Goal: Task Accomplishment & Management: Complete application form

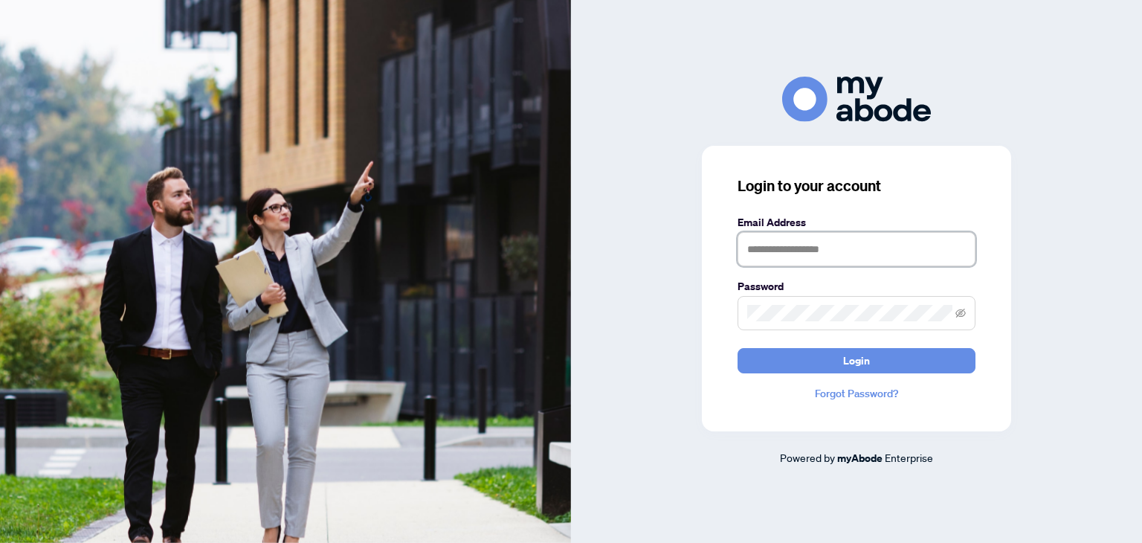
click at [815, 242] on input "text" at bounding box center [856, 249] width 238 height 34
type input "**********"
click at [968, 313] on span at bounding box center [856, 313] width 238 height 34
click at [962, 308] on icon "eye-invisible" at bounding box center [960, 313] width 10 height 10
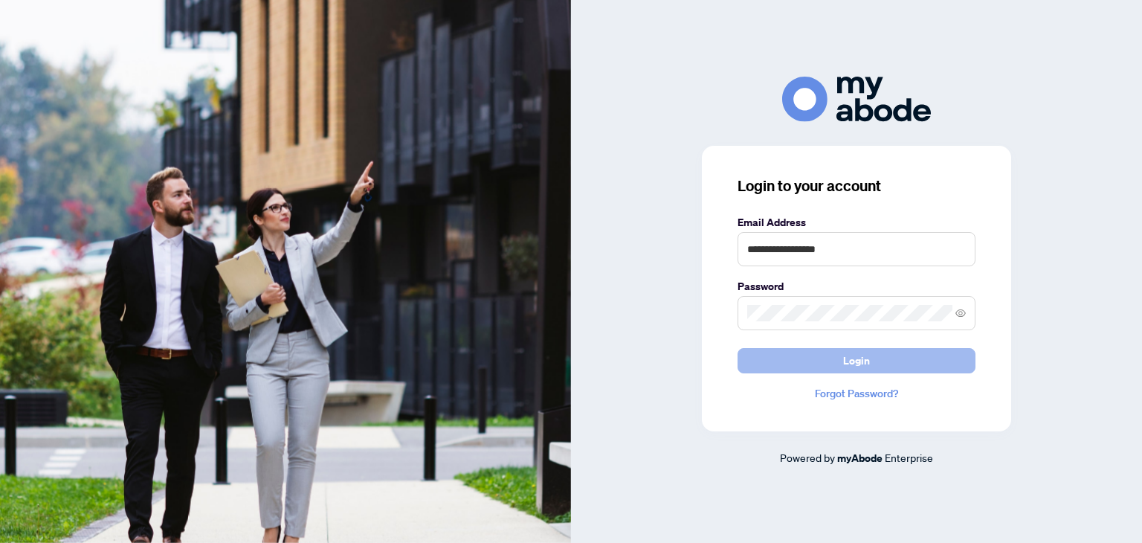
click at [868, 358] on span "Login" at bounding box center [856, 361] width 27 height 24
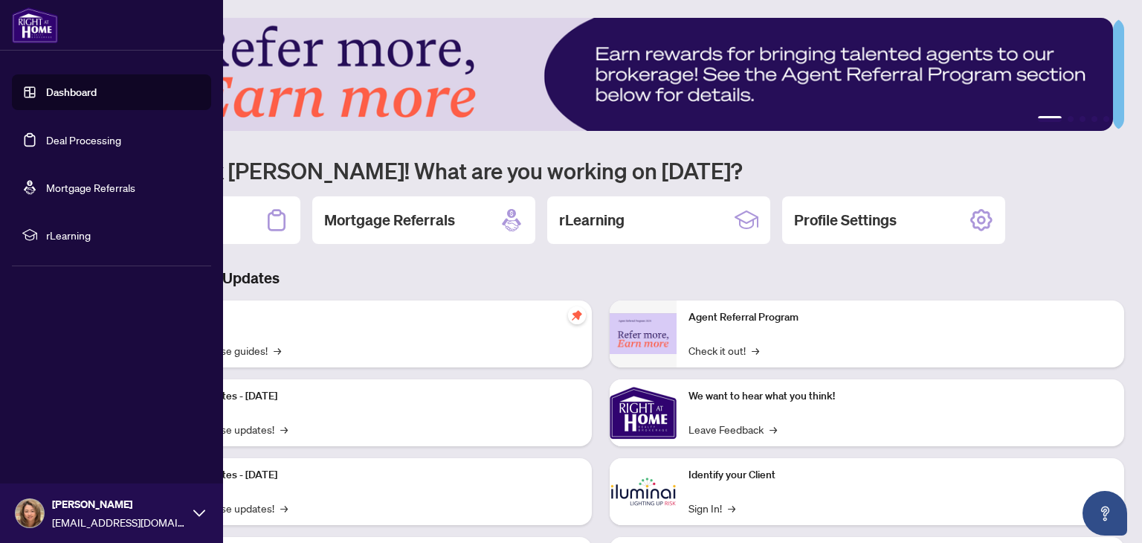
click at [111, 143] on link "Deal Processing" at bounding box center [83, 139] width 75 height 13
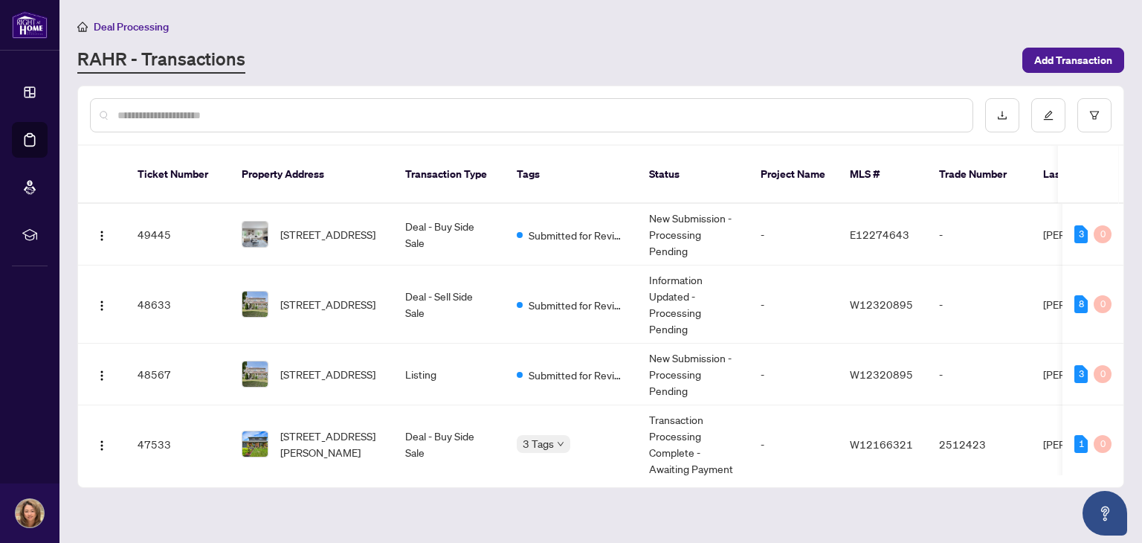
click at [889, 114] on input "text" at bounding box center [538, 115] width 843 height 16
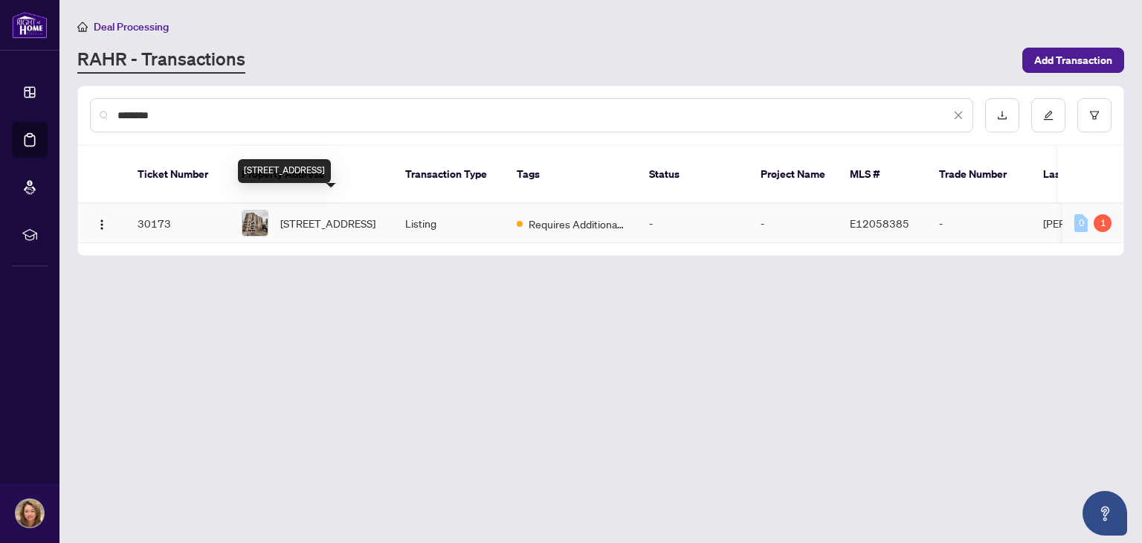
type input "********"
click at [315, 215] on span "1609-410 Mclevin Ave, Toronto, Ontario M1B 5J5, Canada" at bounding box center [327, 223] width 95 height 16
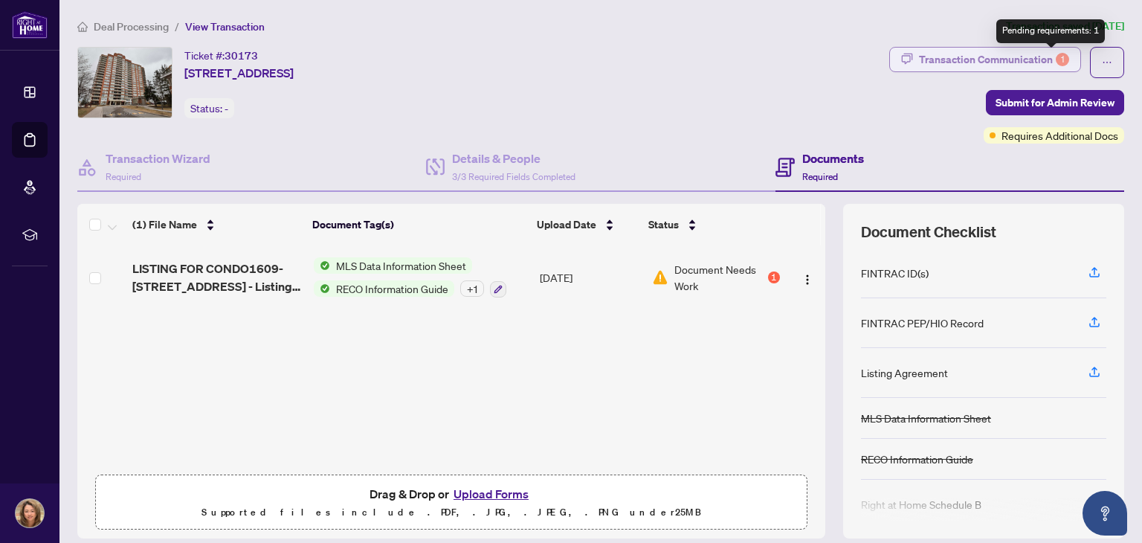
click at [1056, 59] on div "1" at bounding box center [1062, 59] width 13 height 13
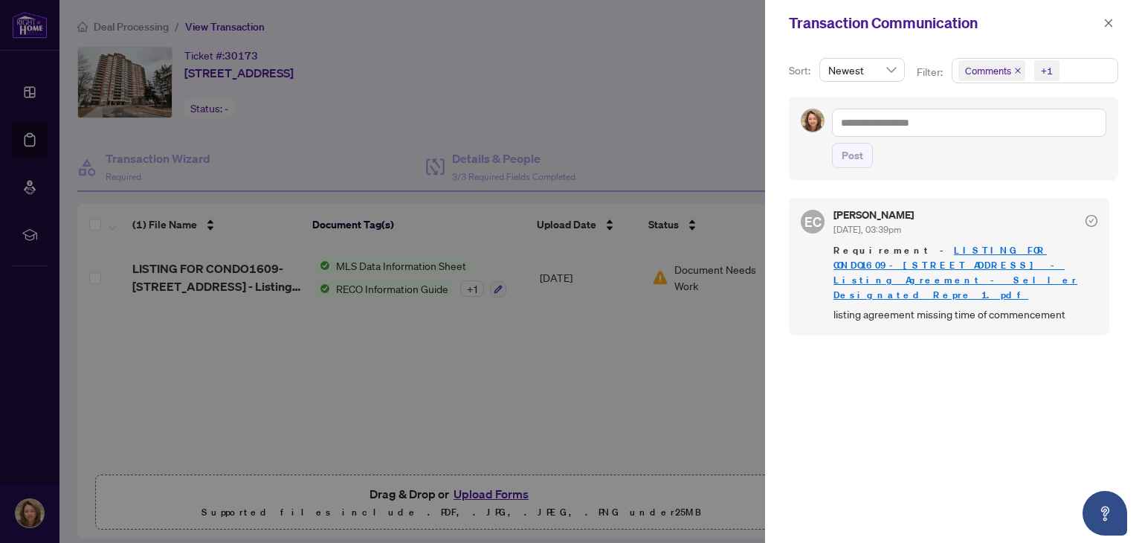
click at [387, 261] on div at bounding box center [571, 271] width 1142 height 543
click at [1106, 22] on icon "close" at bounding box center [1108, 23] width 10 height 10
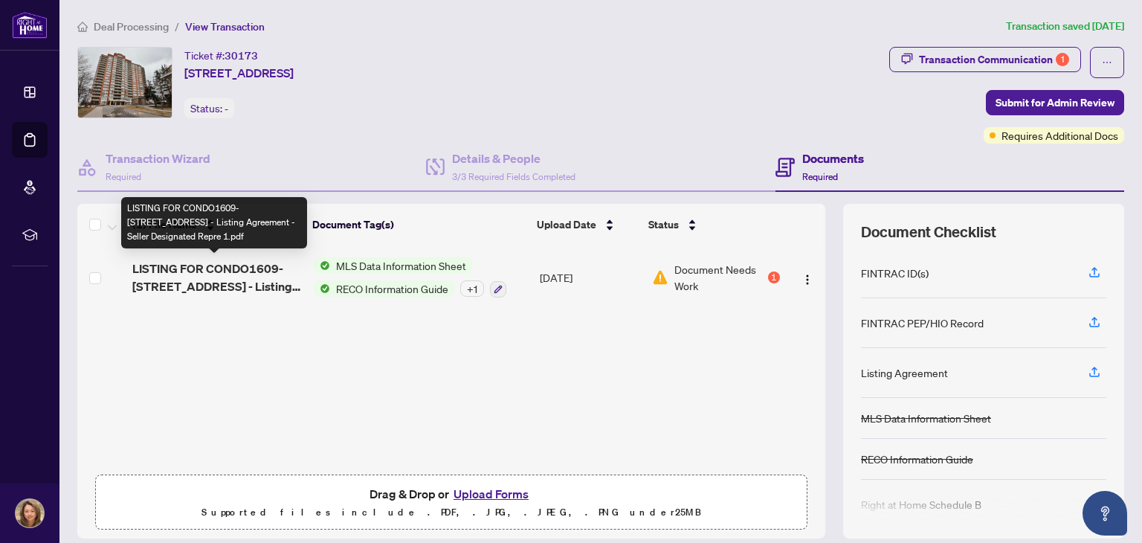
click at [205, 262] on span "LISTING FOR CONDO1609-[STREET_ADDRESS] - Listing Agreement - Seller Designated …" at bounding box center [216, 277] width 169 height 36
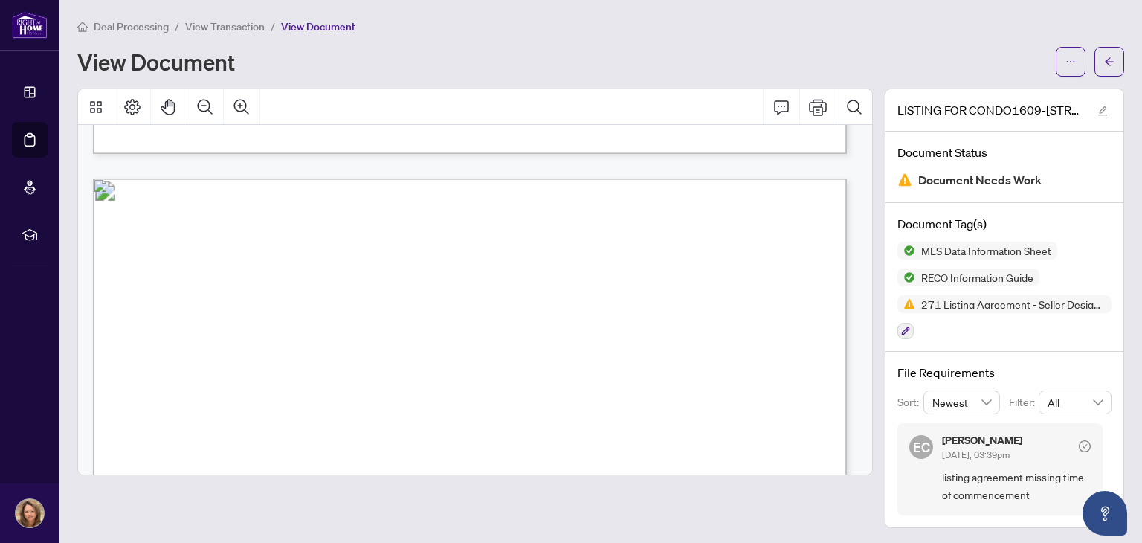
scroll to position [4011, 0]
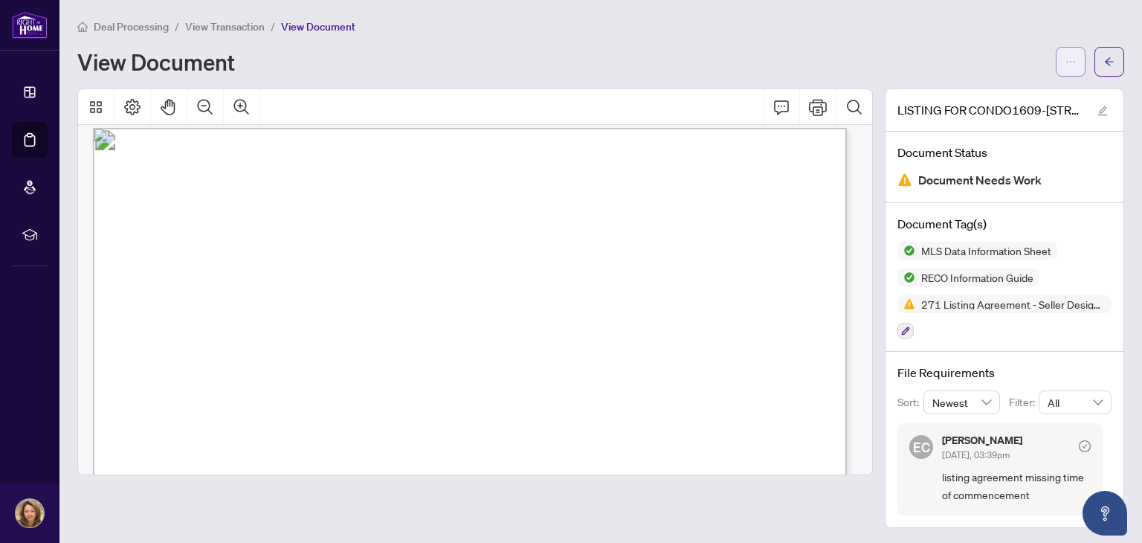
click at [1079, 65] on button "button" at bounding box center [1071, 62] width 30 height 30
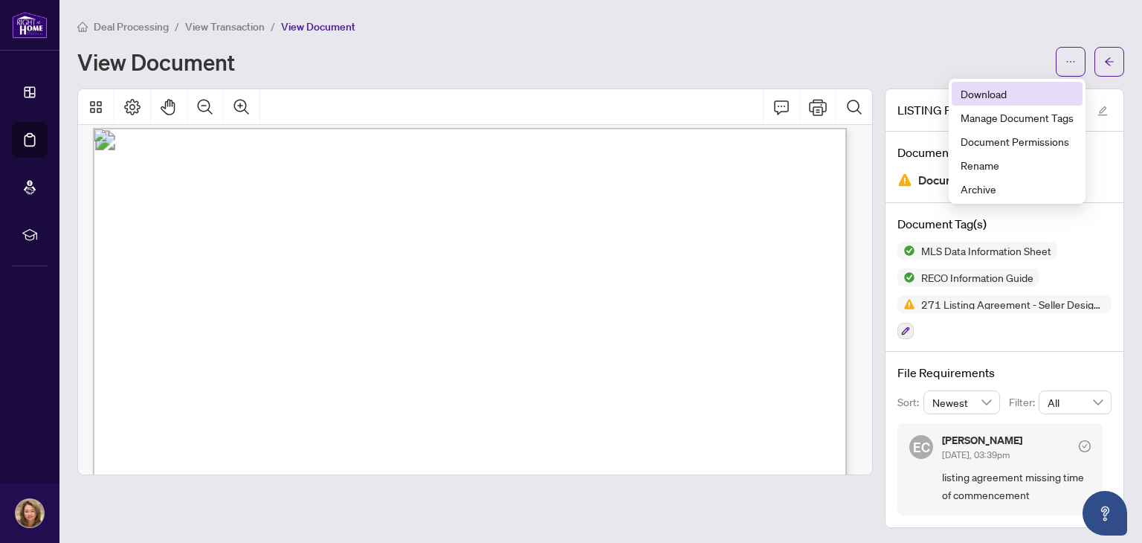
click at [996, 87] on span "Download" at bounding box center [1016, 93] width 113 height 16
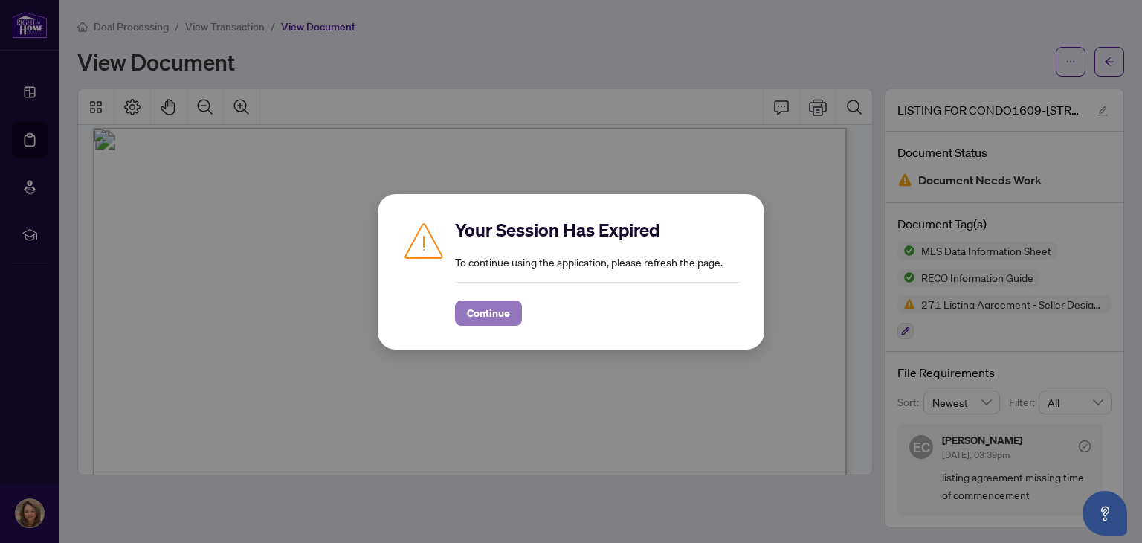
click at [481, 313] on span "Continue" at bounding box center [488, 313] width 43 height 24
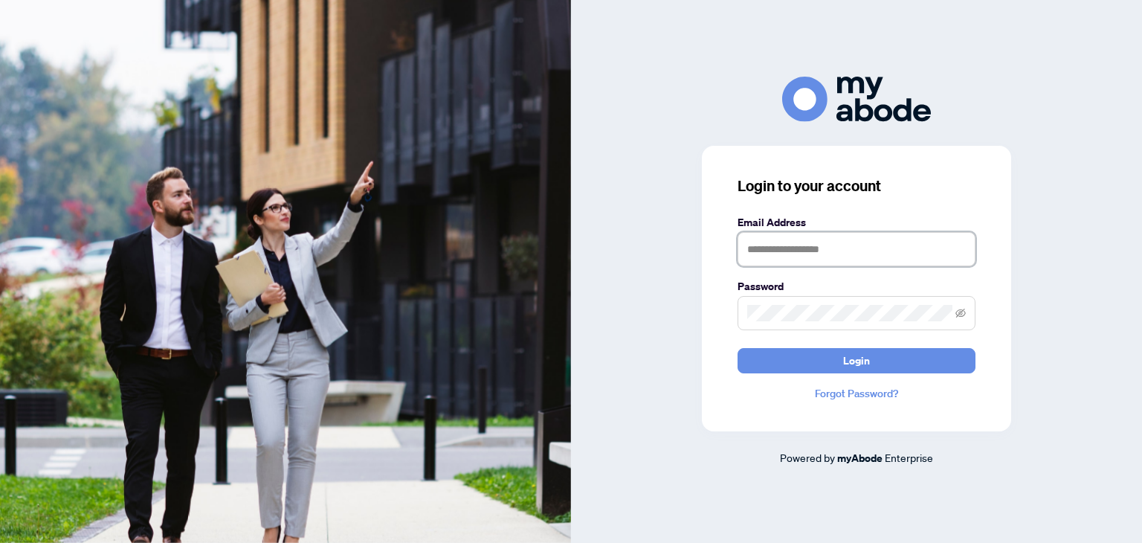
click at [876, 254] on input "text" at bounding box center [856, 249] width 238 height 34
type input "**********"
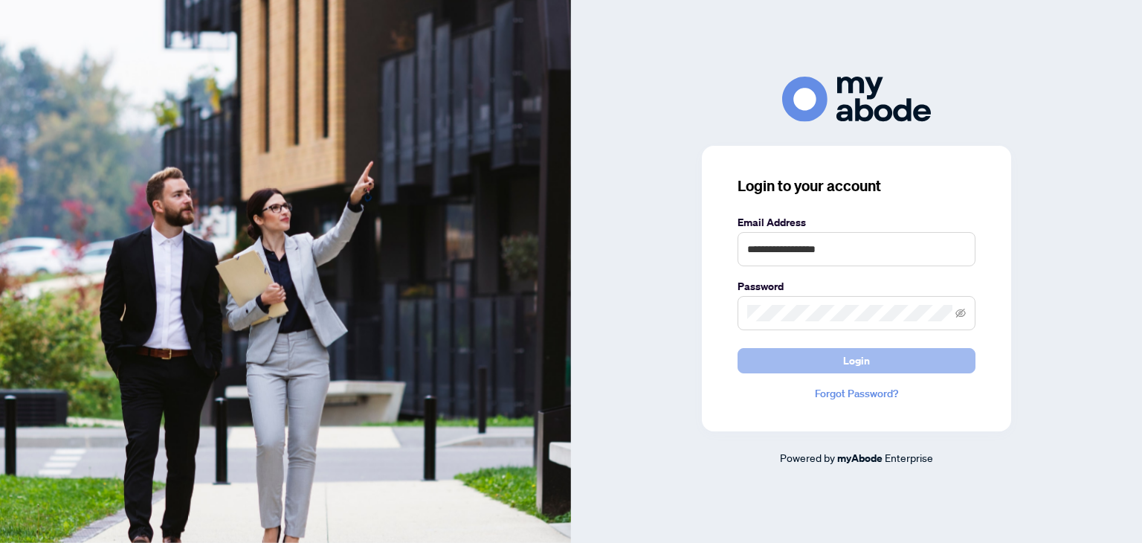
click at [862, 358] on span "Login" at bounding box center [856, 361] width 27 height 24
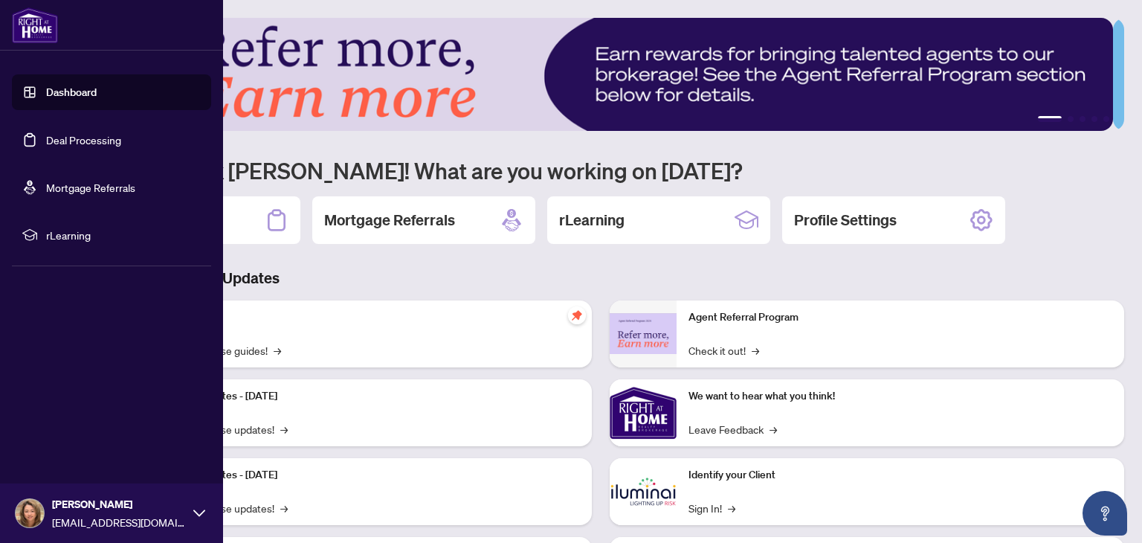
click at [79, 138] on link "Deal Processing" at bounding box center [83, 139] width 75 height 13
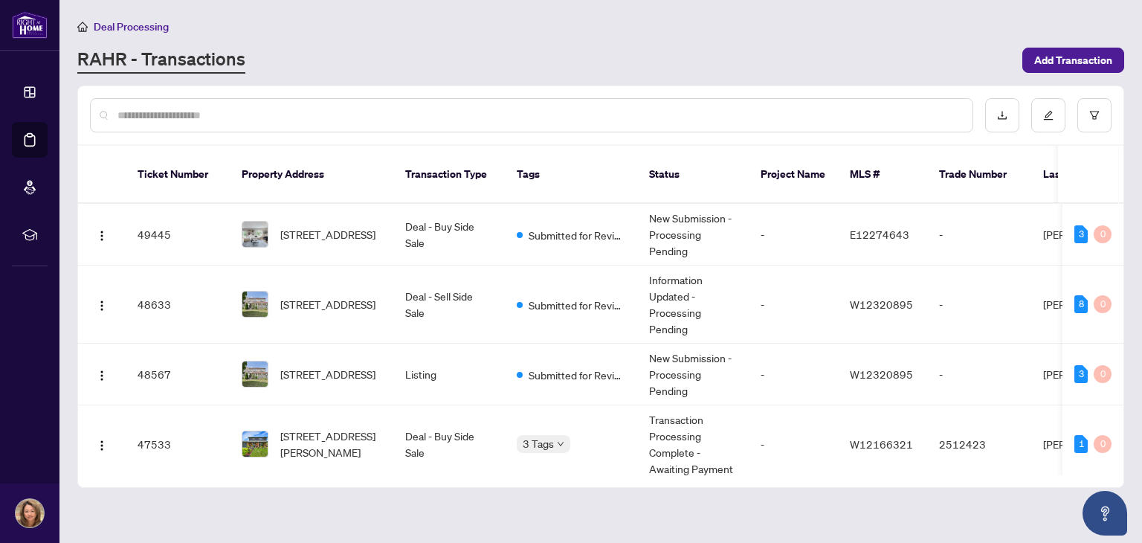
click at [702, 105] on div at bounding box center [531, 115] width 883 height 34
click at [690, 117] on input "text" at bounding box center [538, 115] width 843 height 16
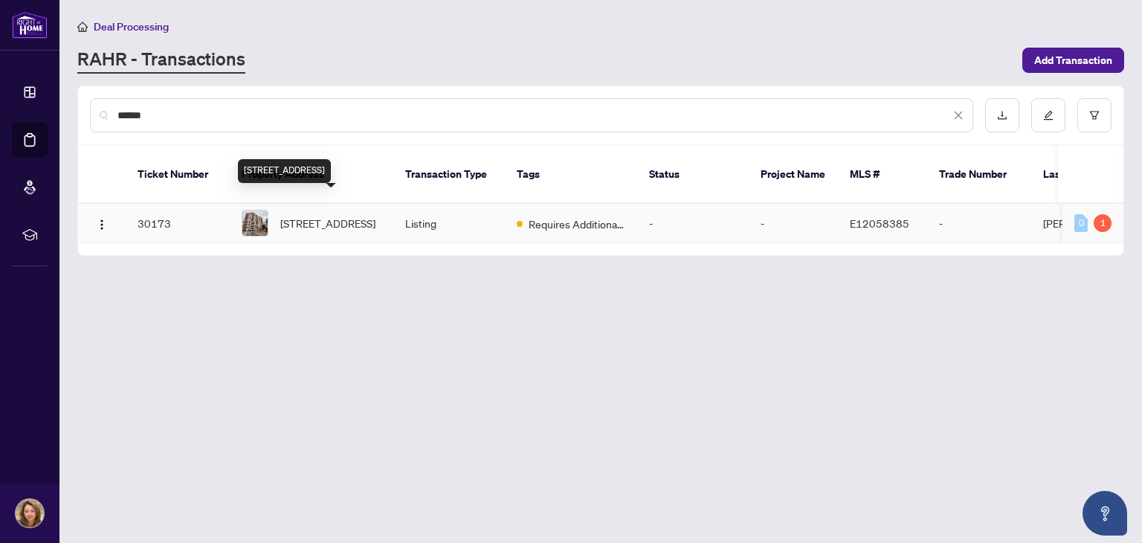
type input "******"
click at [353, 216] on span "1609-410 Mclevin Ave, Toronto, Ontario M1B 5J5, Canada" at bounding box center [327, 223] width 95 height 16
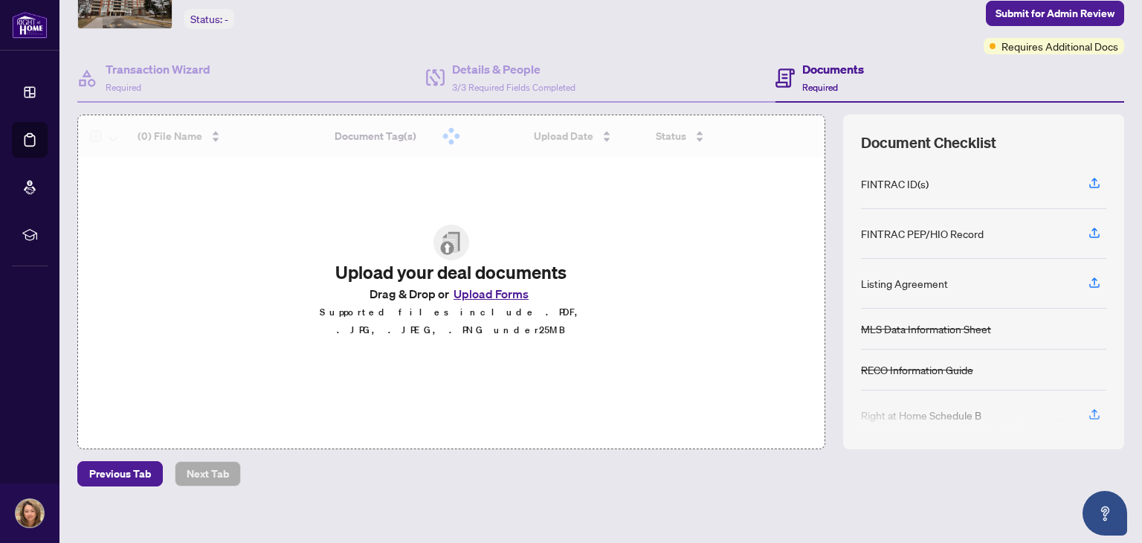
scroll to position [100, 0]
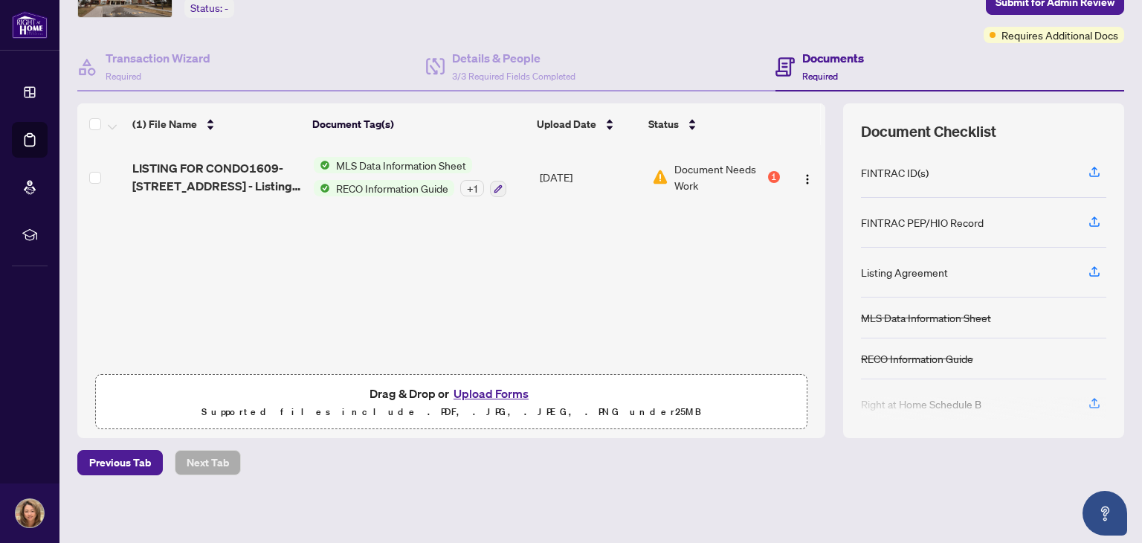
click at [473, 388] on button "Upload Forms" at bounding box center [491, 393] width 84 height 19
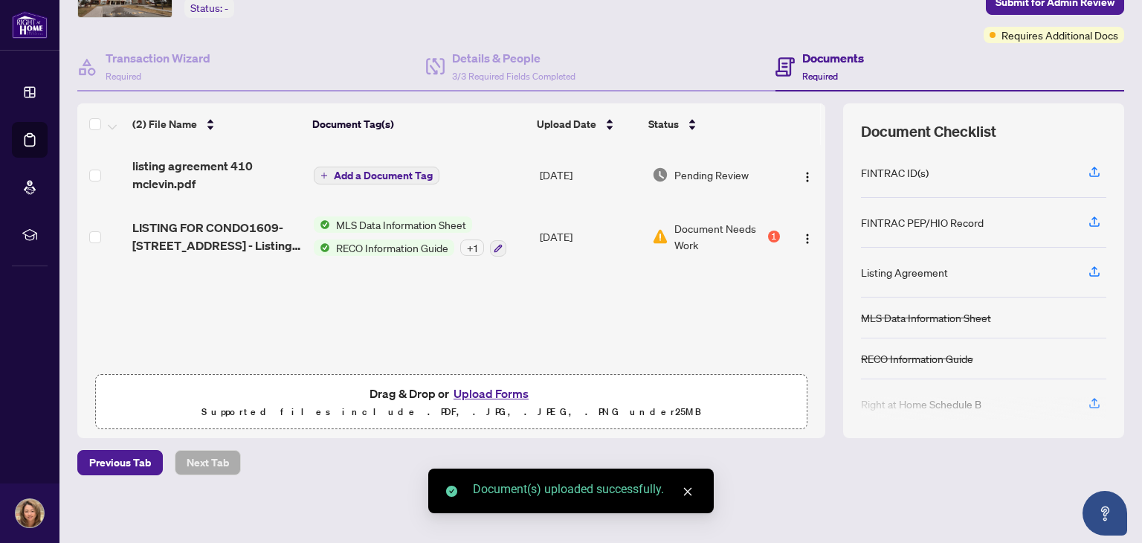
click at [488, 389] on button "Upload Forms" at bounding box center [491, 393] width 84 height 19
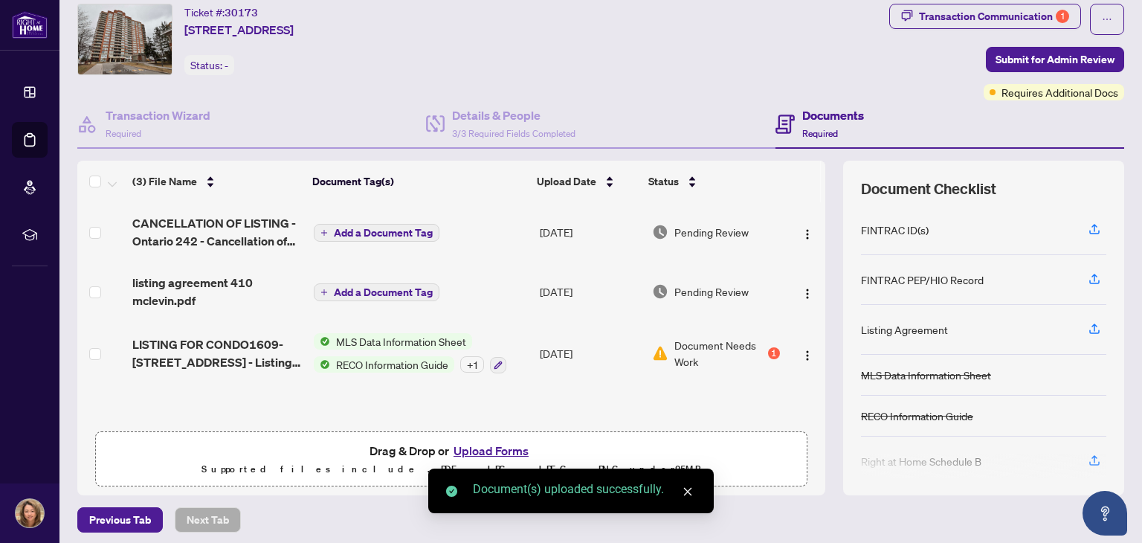
scroll to position [16, 0]
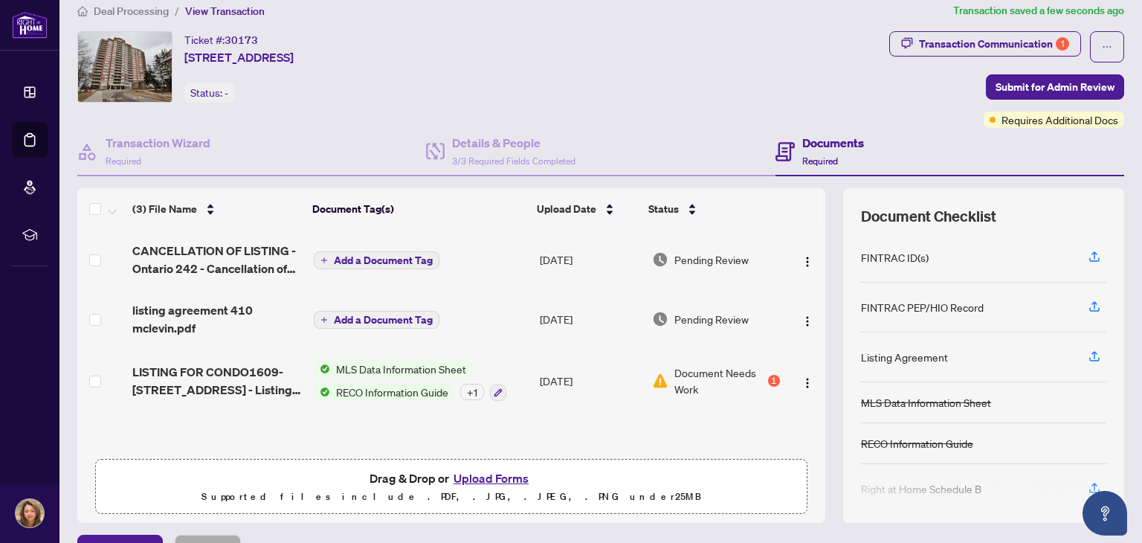
click at [376, 255] on span "Add a Document Tag" at bounding box center [383, 260] width 99 height 10
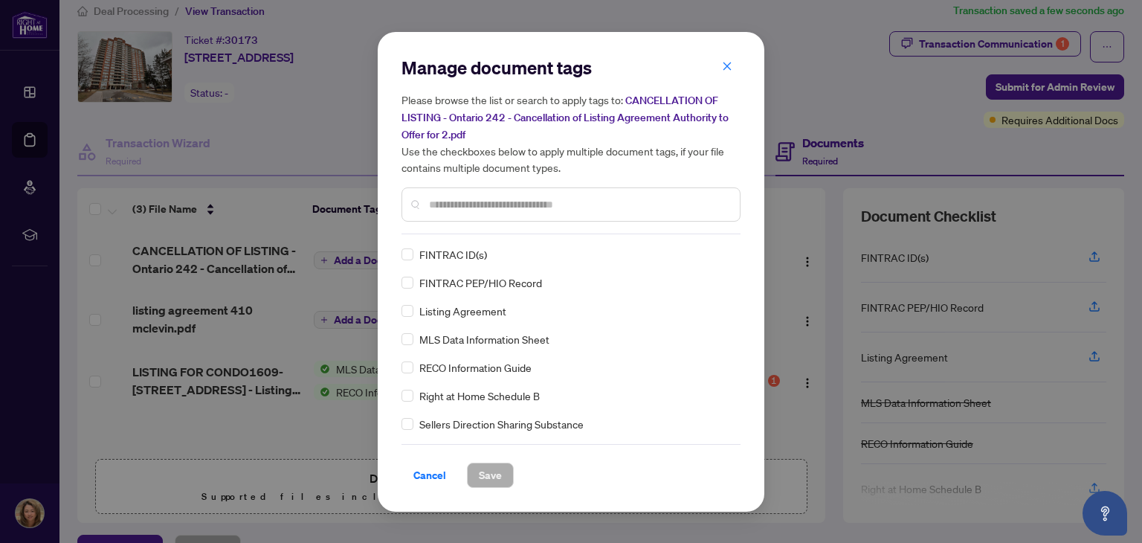
click at [509, 208] on input "text" at bounding box center [578, 204] width 299 height 16
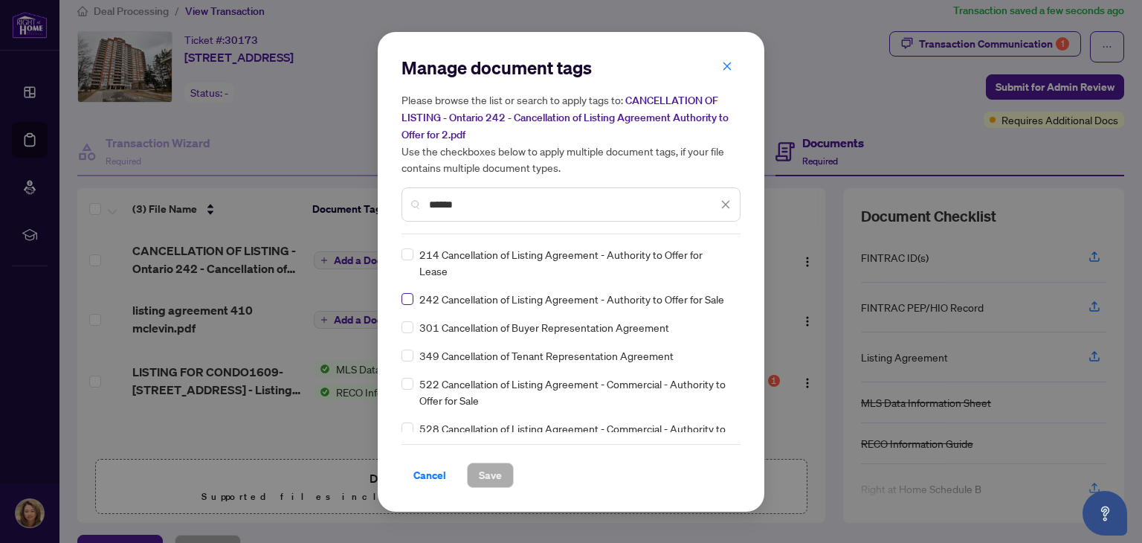
type input "******"
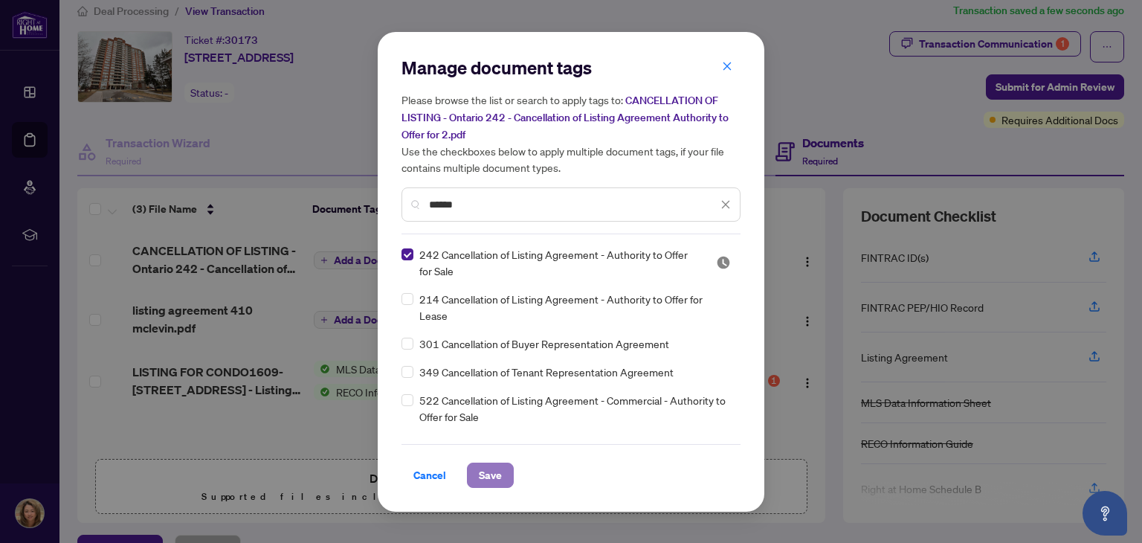
click at [499, 476] on span "Save" at bounding box center [490, 475] width 23 height 24
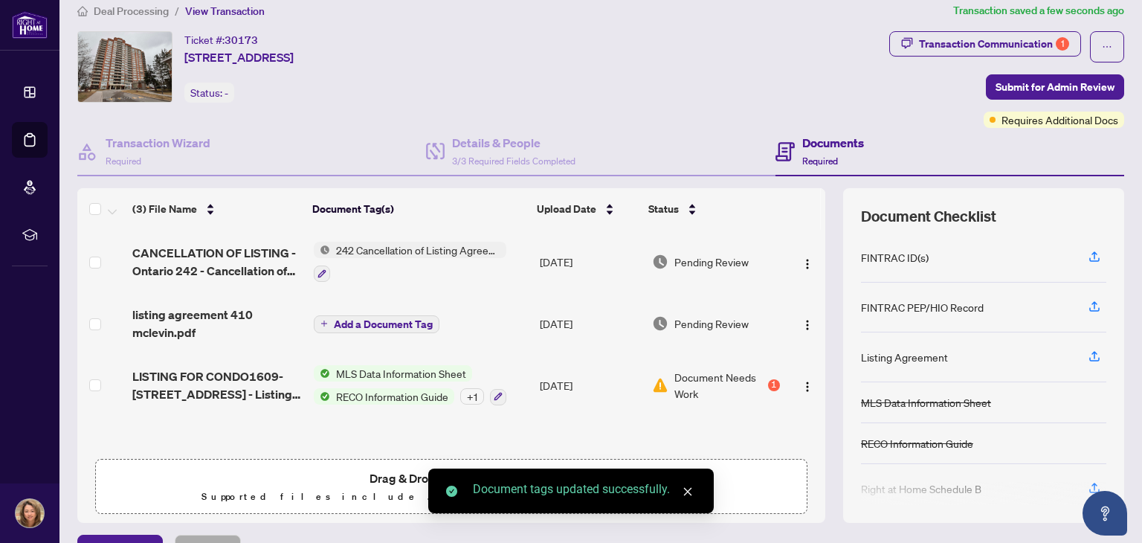
click at [360, 319] on span "Add a Document Tag" at bounding box center [383, 324] width 99 height 10
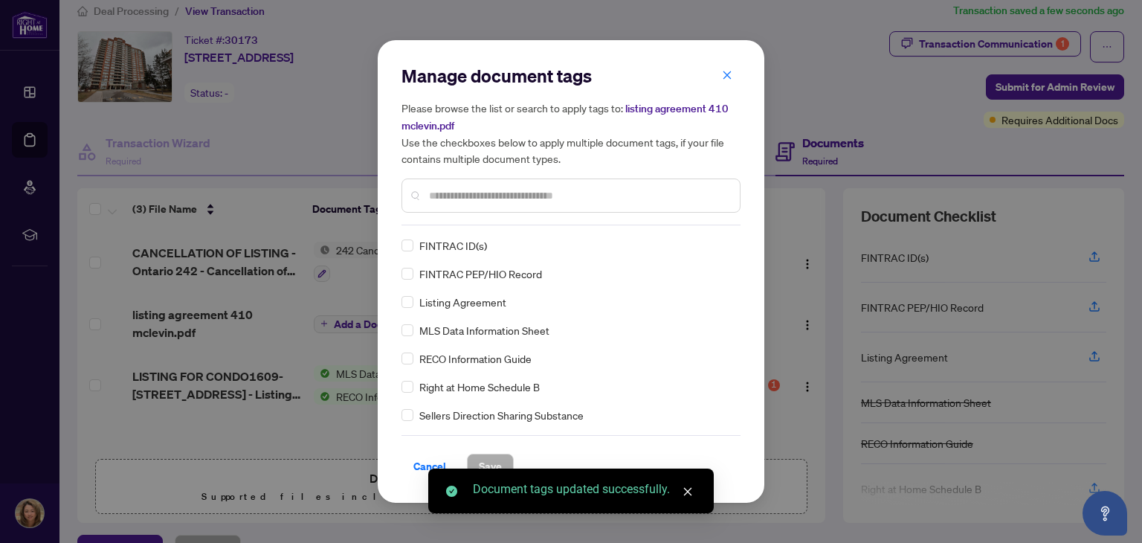
click at [543, 221] on div "Manage document tags Please browse the list or search to apply tags to: listing…" at bounding box center [570, 144] width 339 height 161
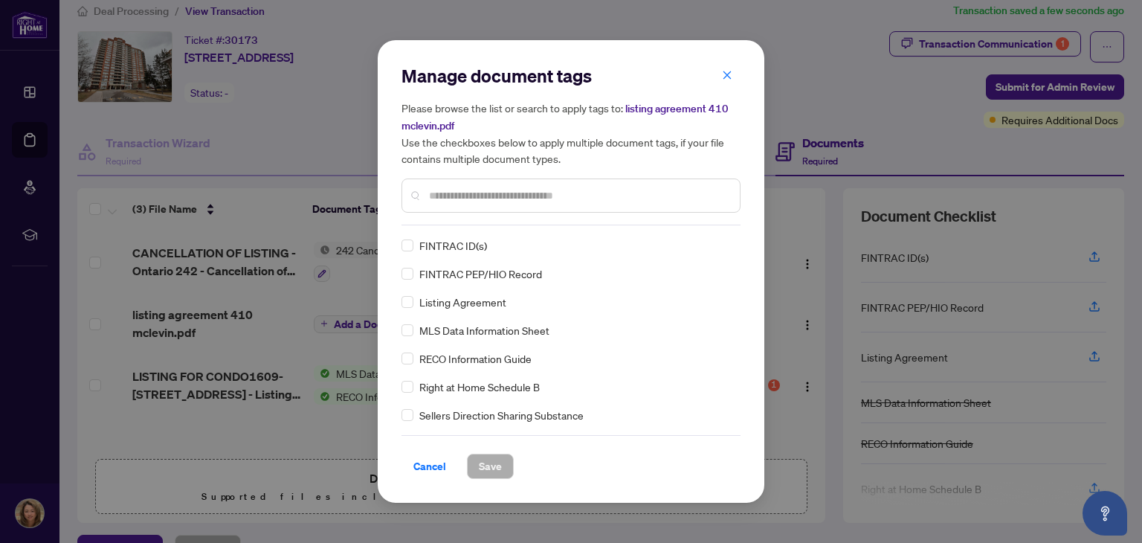
click at [548, 195] on input "text" at bounding box center [578, 195] width 299 height 16
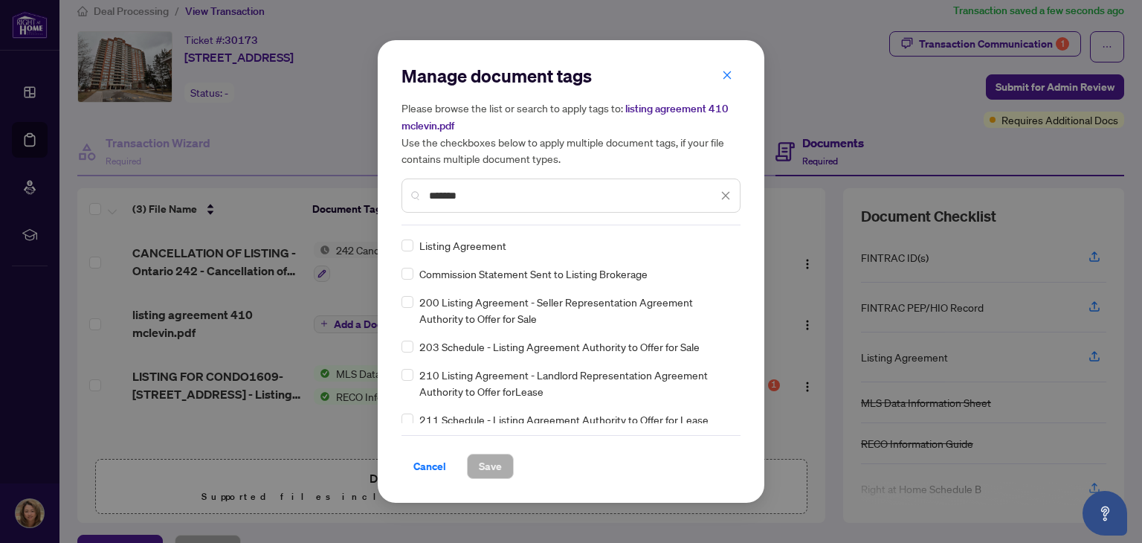
type input "*******"
click at [488, 468] on span "Save" at bounding box center [490, 466] width 23 height 24
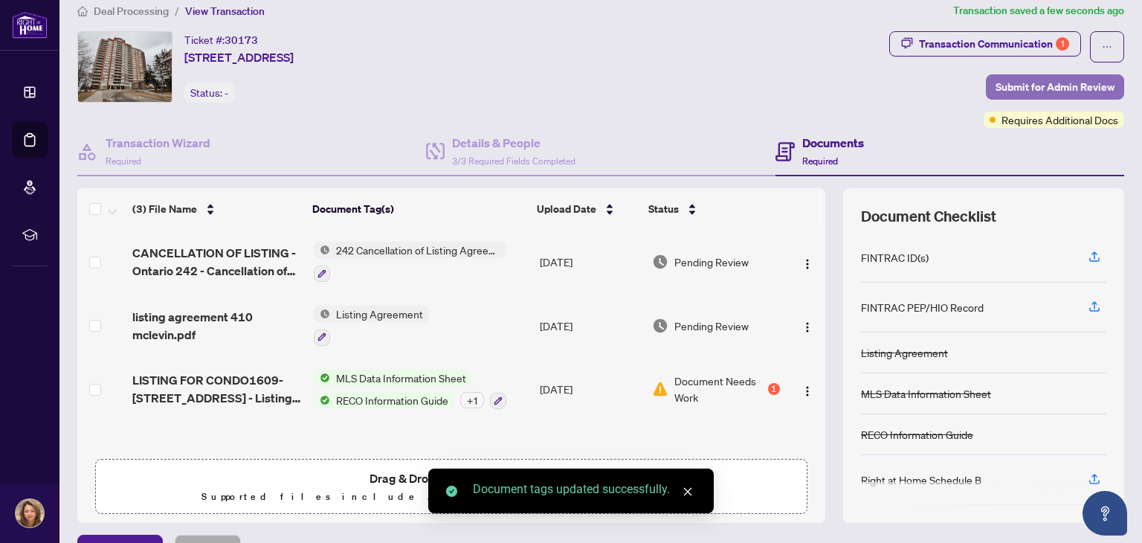
click at [1035, 84] on span "Submit for Admin Review" at bounding box center [1054, 87] width 119 height 24
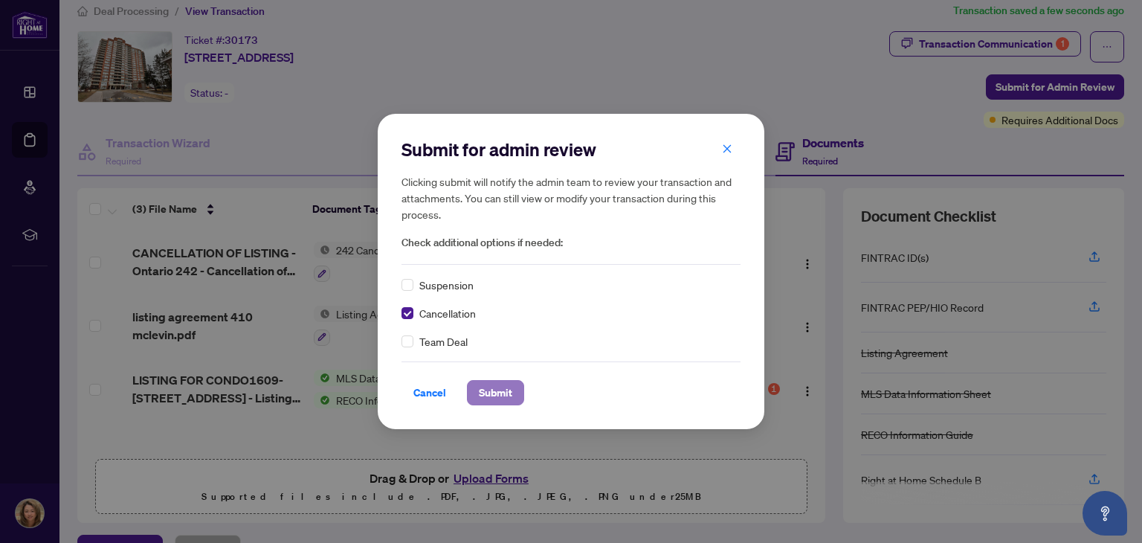
click at [494, 395] on span "Submit" at bounding box center [495, 393] width 33 height 24
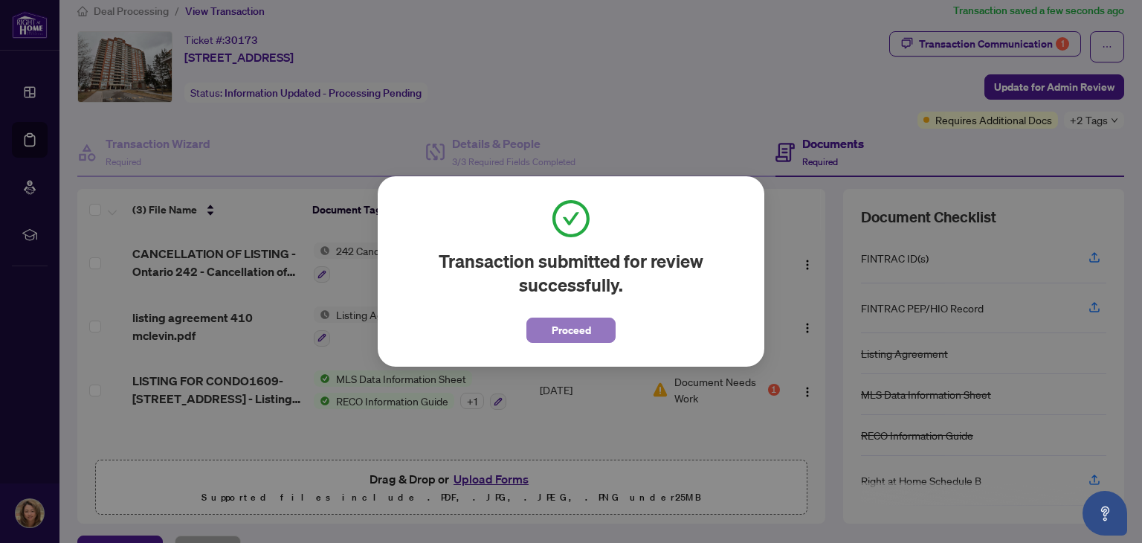
click at [585, 327] on span "Proceed" at bounding box center [571, 330] width 39 height 24
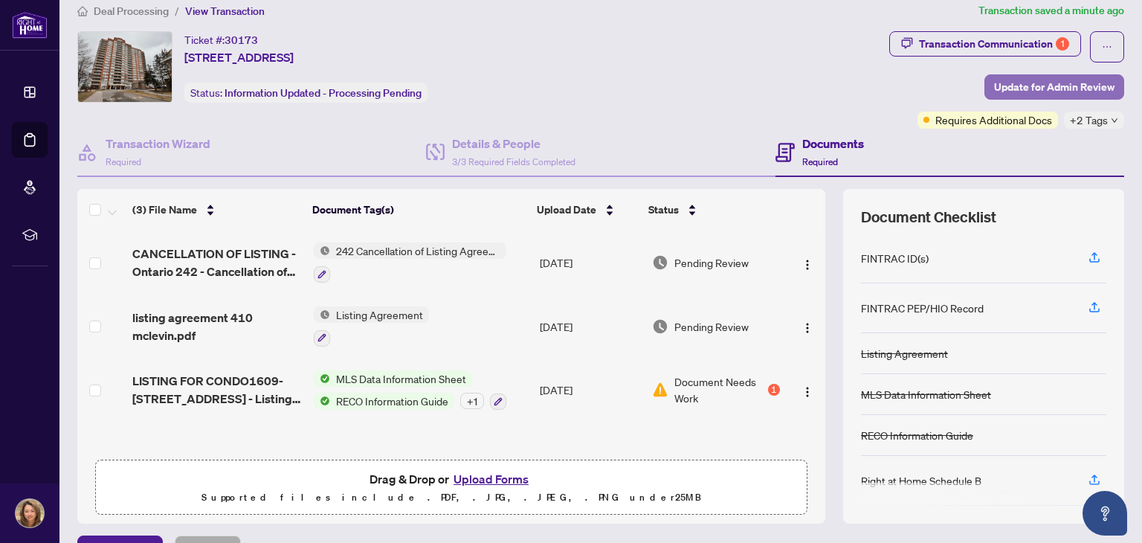
click at [1024, 84] on span "Update for Admin Review" at bounding box center [1054, 87] width 120 height 24
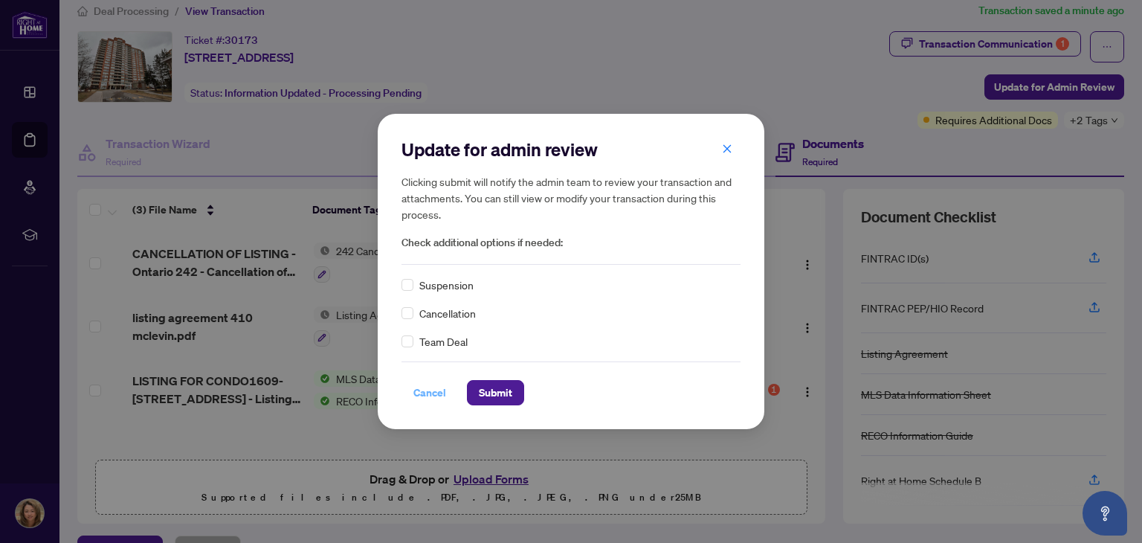
click at [427, 398] on span "Cancel" at bounding box center [429, 393] width 33 height 24
